Goal: Information Seeking & Learning: Learn about a topic

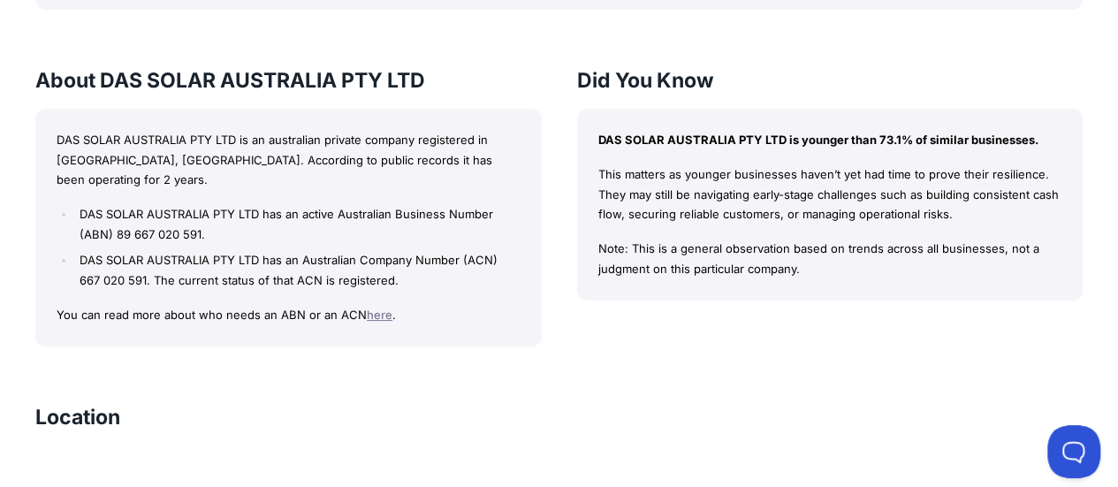
scroll to position [1590, 0]
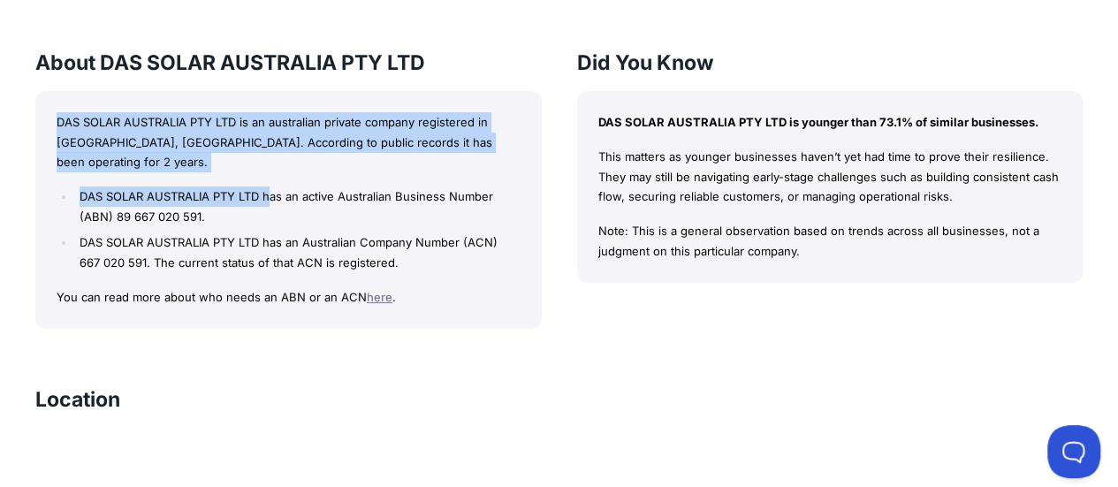
drag, startPoint x: 50, startPoint y: 114, endPoint x: 272, endPoint y: 151, distance: 224.9
click at [272, 151] on div "DAS SOLAR AUSTRALIA PTY LTD is an australian private company registered in [GEO…" at bounding box center [288, 210] width 506 height 238
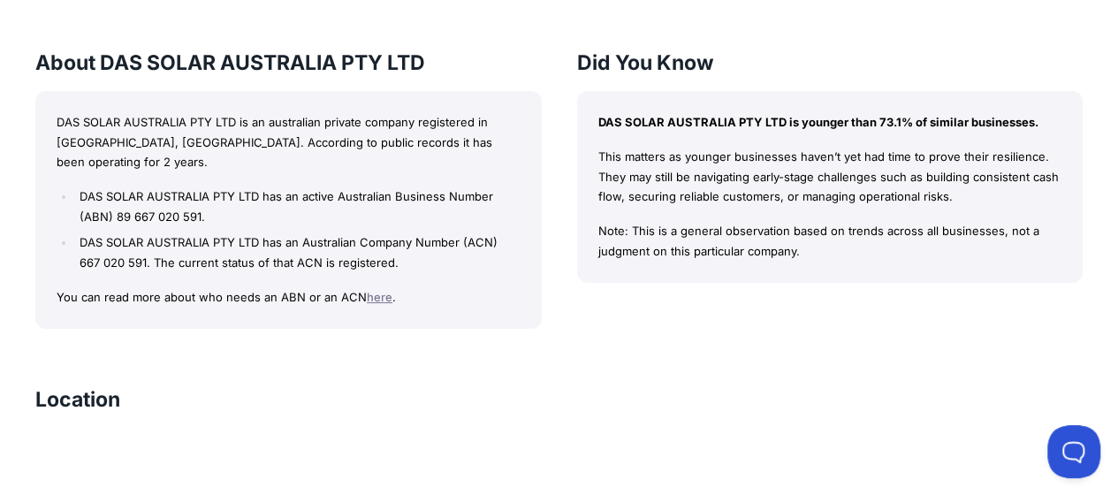
click at [311, 186] on li "DAS SOLAR AUSTRALIA PTY LTD has an active Australian Business Number (ABN) 89 6…" at bounding box center [297, 206] width 444 height 41
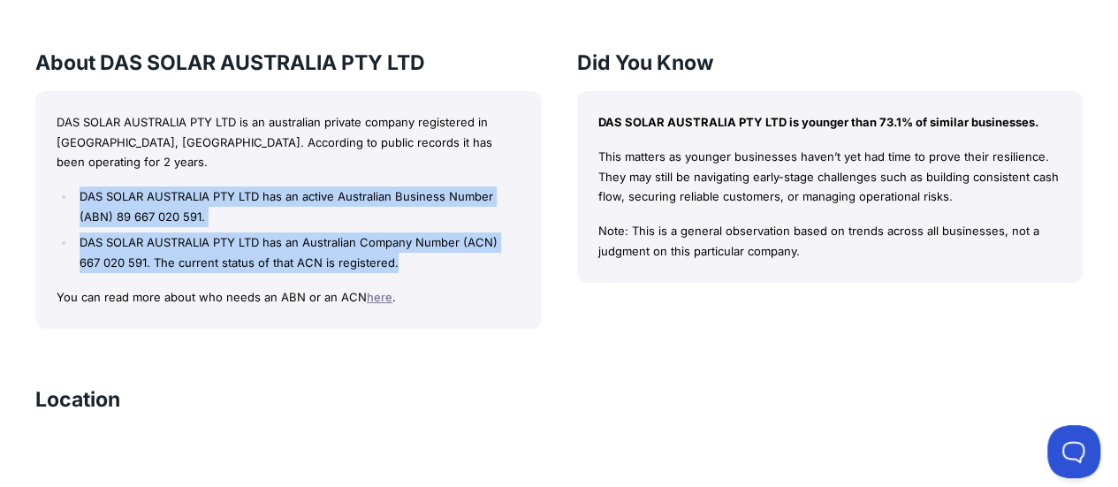
drag, startPoint x: 63, startPoint y: 169, endPoint x: 399, endPoint y: 237, distance: 343.4
click at [399, 237] on ul "DAS SOLAR AUSTRALIA PTY LTD has an active Australian Business Number (ABN) 89 6…" at bounding box center [289, 229] width 464 height 87
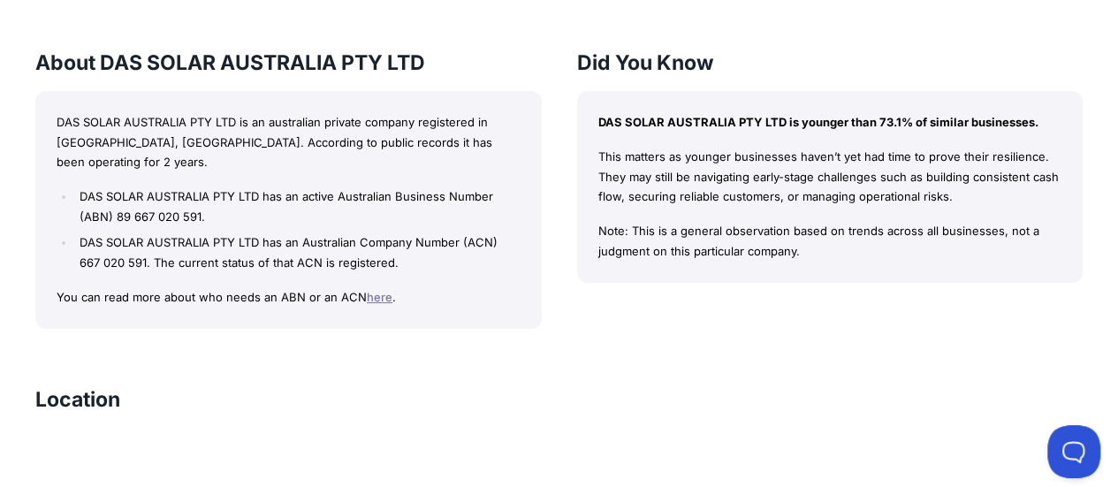
click at [406, 264] on div "DAS SOLAR AUSTRALIA PTY LTD is an australian private company registered in [GEO…" at bounding box center [288, 210] width 506 height 238
drag, startPoint x: 596, startPoint y: 151, endPoint x: 955, endPoint y: 191, distance: 361.8
click at [955, 191] on div "DAS SOLAR AUSTRALIA PTY LTD is younger than 73.1% of similar businesses. This m…" at bounding box center [830, 187] width 506 height 192
click at [602, 210] on div "DAS SOLAR AUSTRALIA PTY LTD is younger than 73.1% of similar businesses. This m…" at bounding box center [830, 187] width 506 height 192
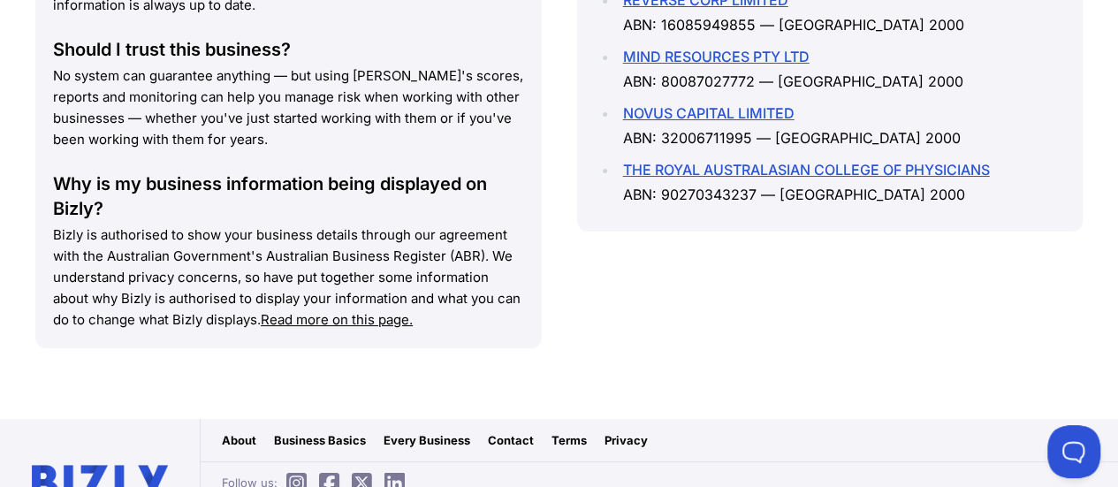
scroll to position [2780, 0]
